Goal: Book appointment/travel/reservation

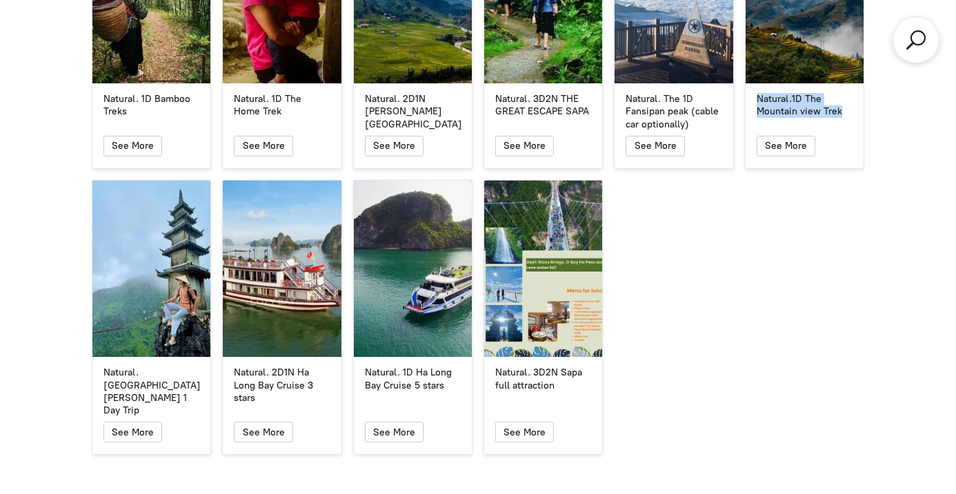
scroll to position [2553, 0]
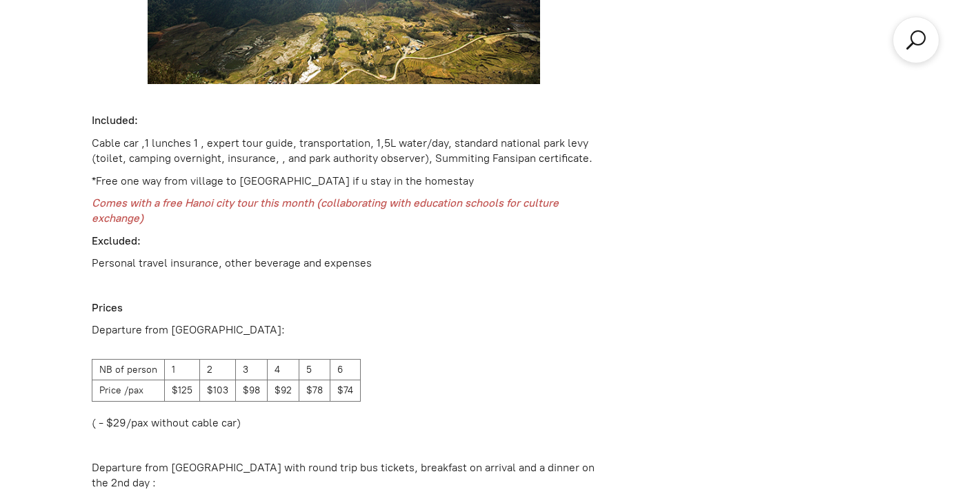
scroll to position [1990, 0]
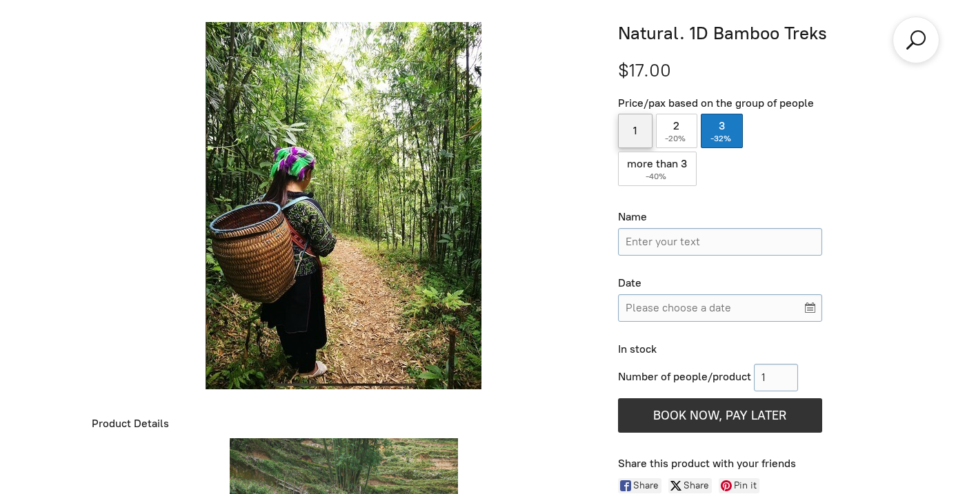
click at [625, 142] on label "1" at bounding box center [635, 131] width 34 height 34
click at [625, 142] on input "1" at bounding box center [635, 131] width 34 height 34
radio input "true"
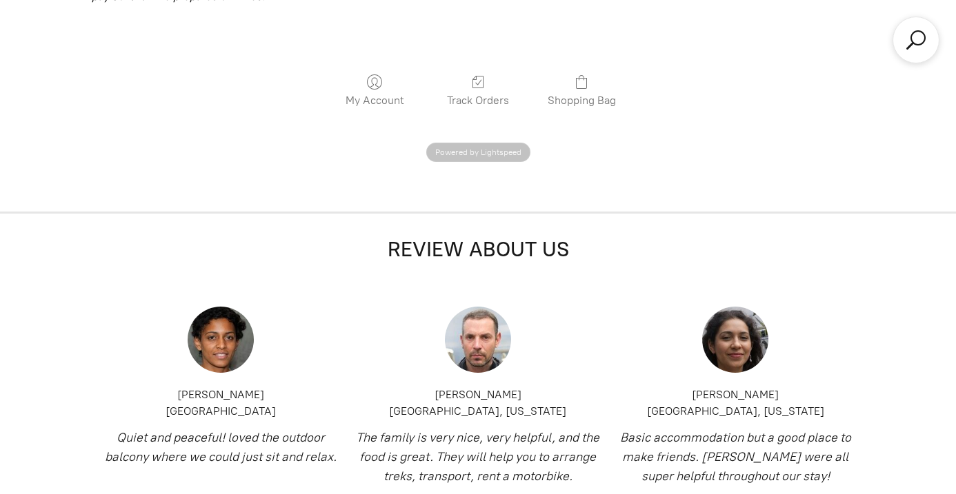
scroll to position [2289, 0]
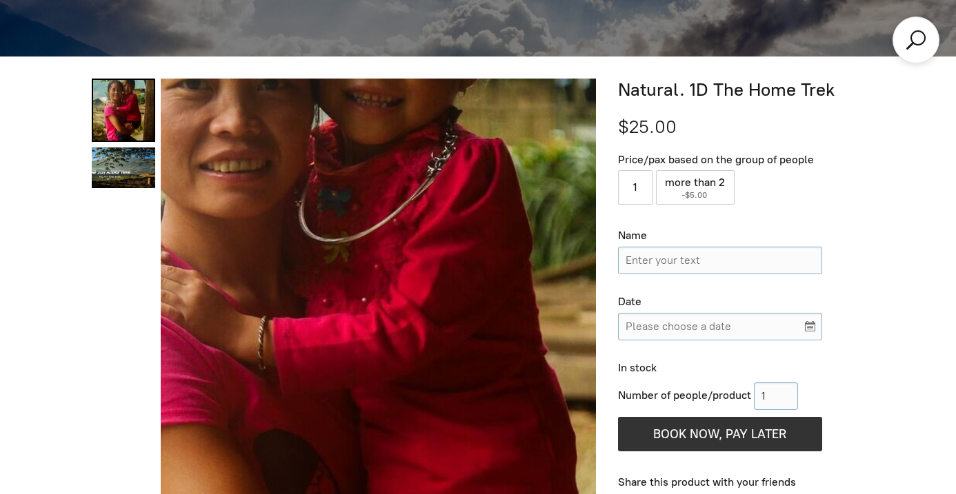
scroll to position [233, 0]
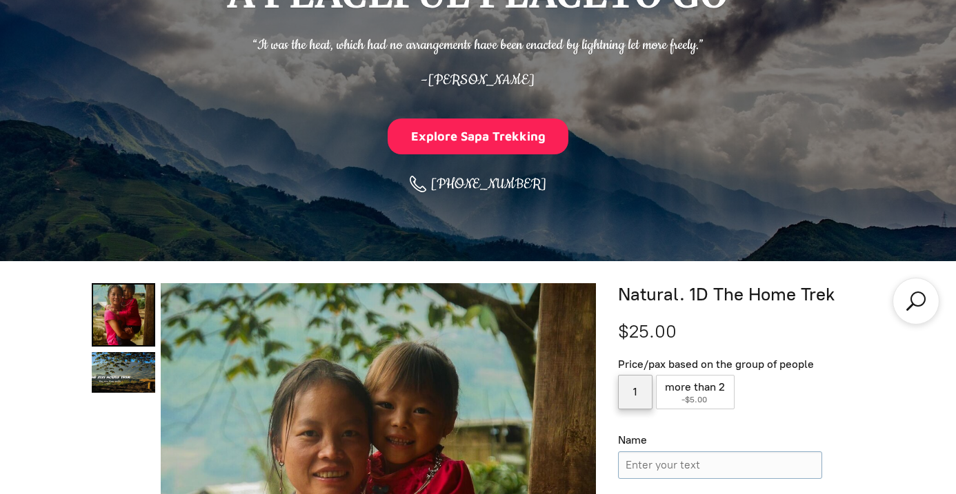
click at [638, 387] on label "1" at bounding box center [635, 392] width 34 height 34
click at [638, 387] on input "1" at bounding box center [635, 392] width 34 height 34
radio input "true"
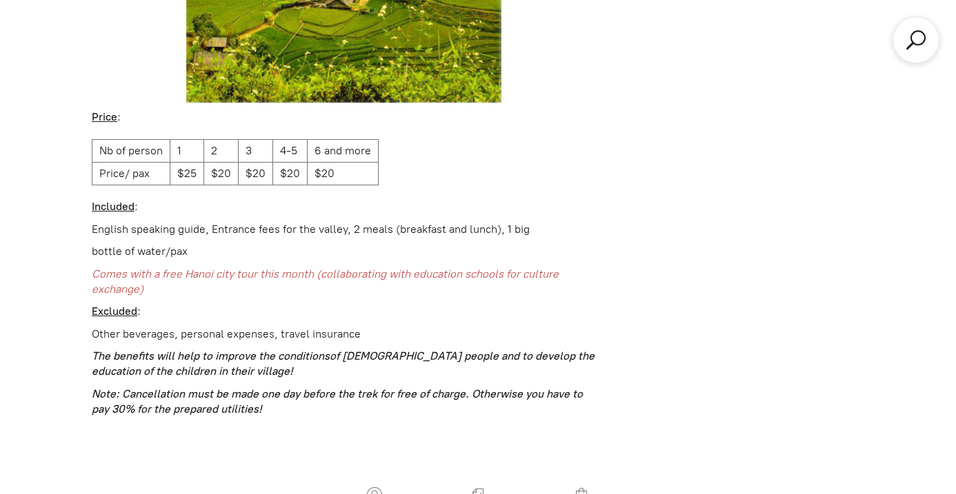
scroll to position [2744, 0]
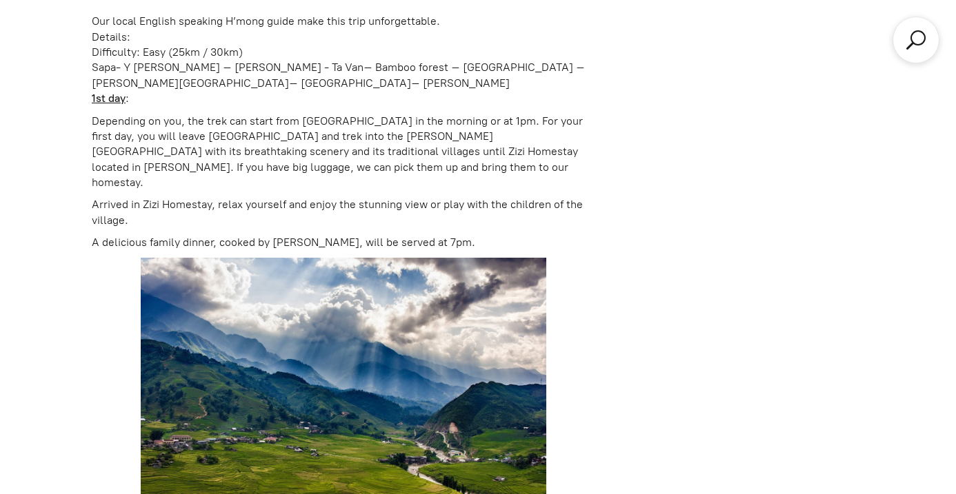
scroll to position [1230, 0]
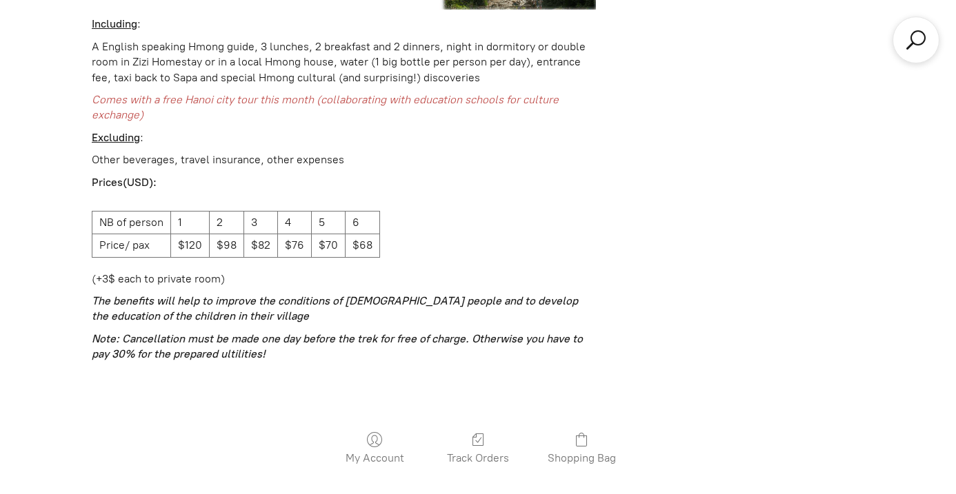
scroll to position [3160, 0]
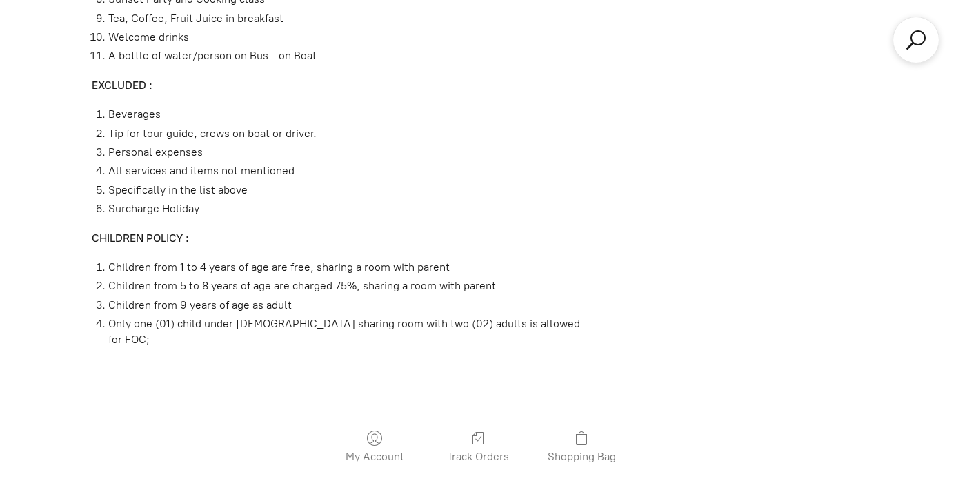
scroll to position [2475, 0]
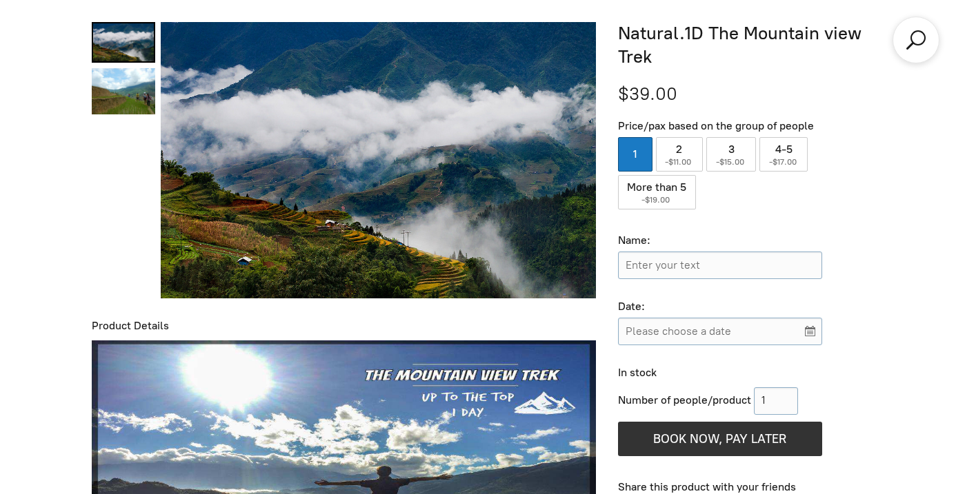
scroll to position [494, 0]
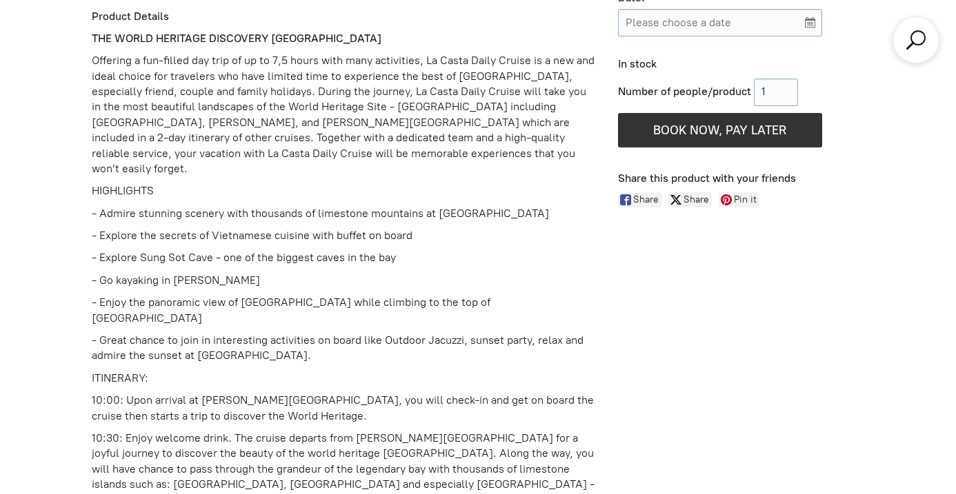
scroll to position [856, 0]
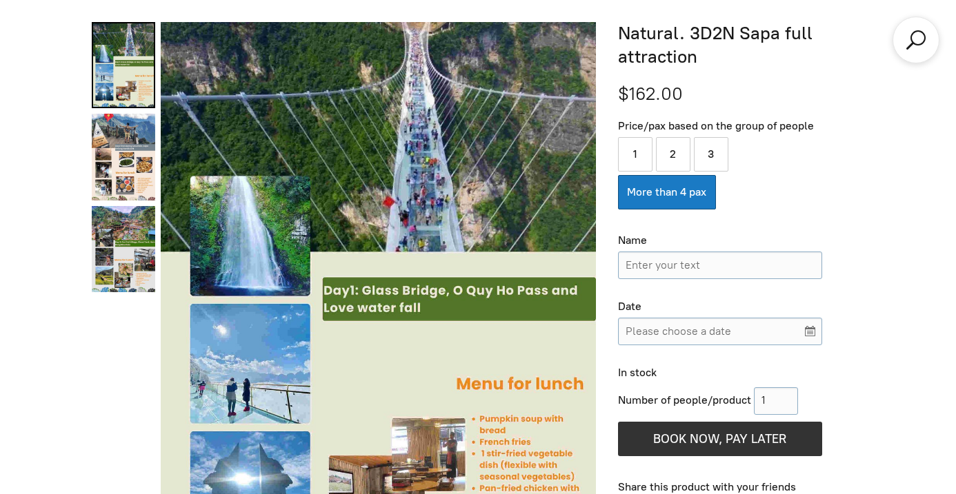
scroll to position [494, 0]
click at [639, 140] on label "1" at bounding box center [635, 154] width 34 height 34
click at [639, 140] on input "1" at bounding box center [635, 154] width 34 height 34
radio input "true"
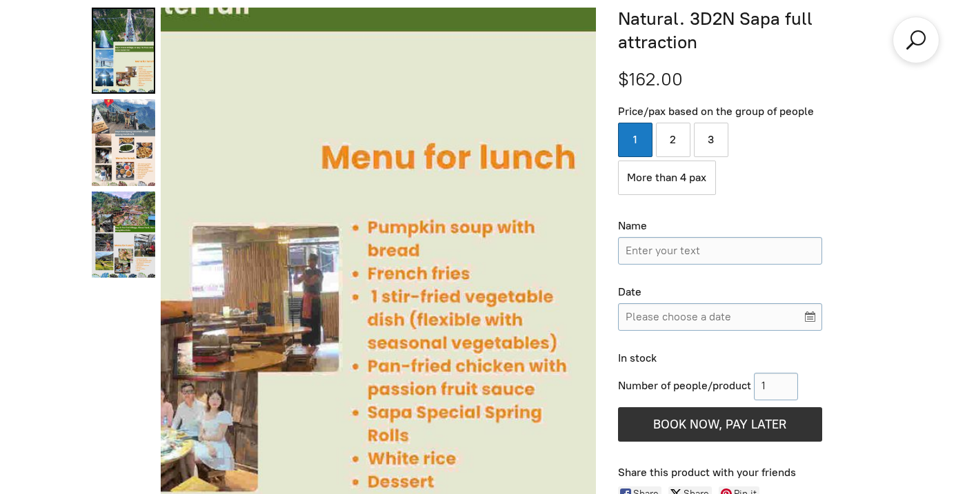
scroll to position [510, 0]
